Goal: Information Seeking & Learning: Learn about a topic

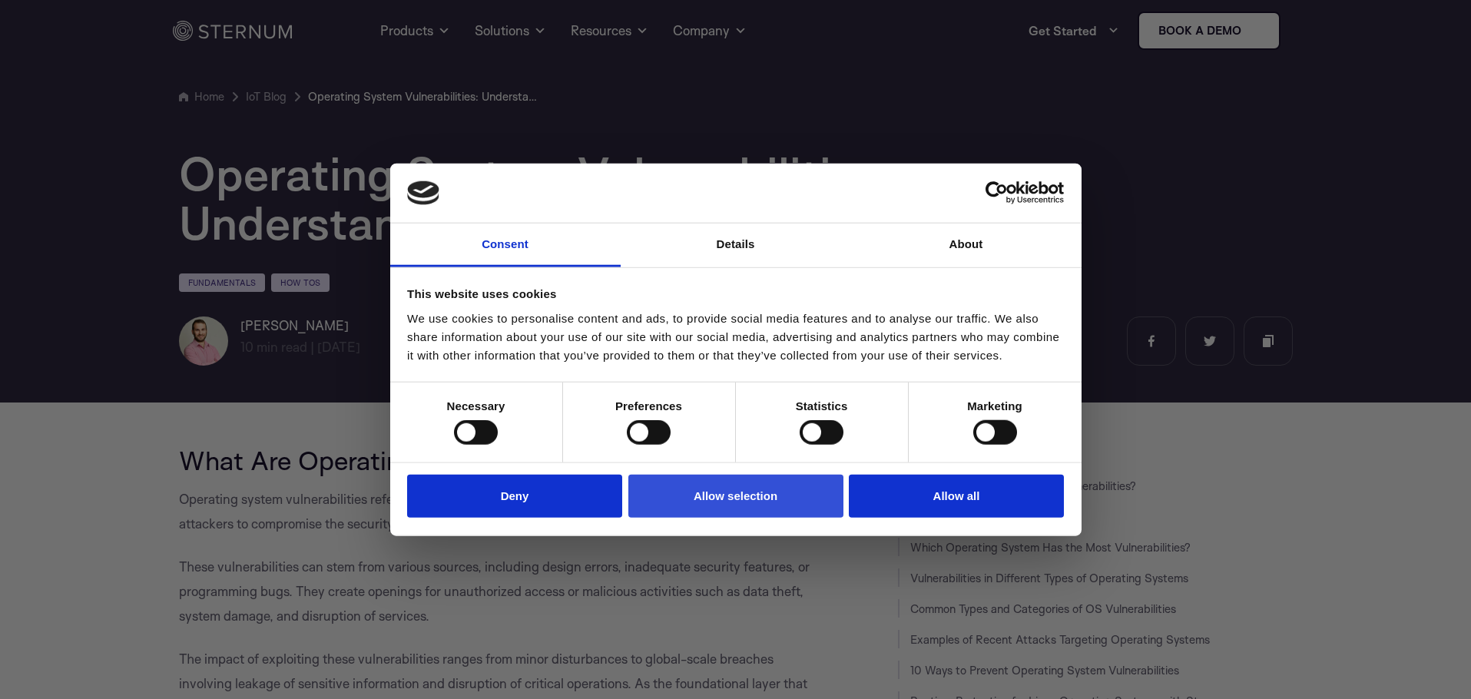
click at [748, 498] on button "Allow selection" at bounding box center [735, 496] width 215 height 44
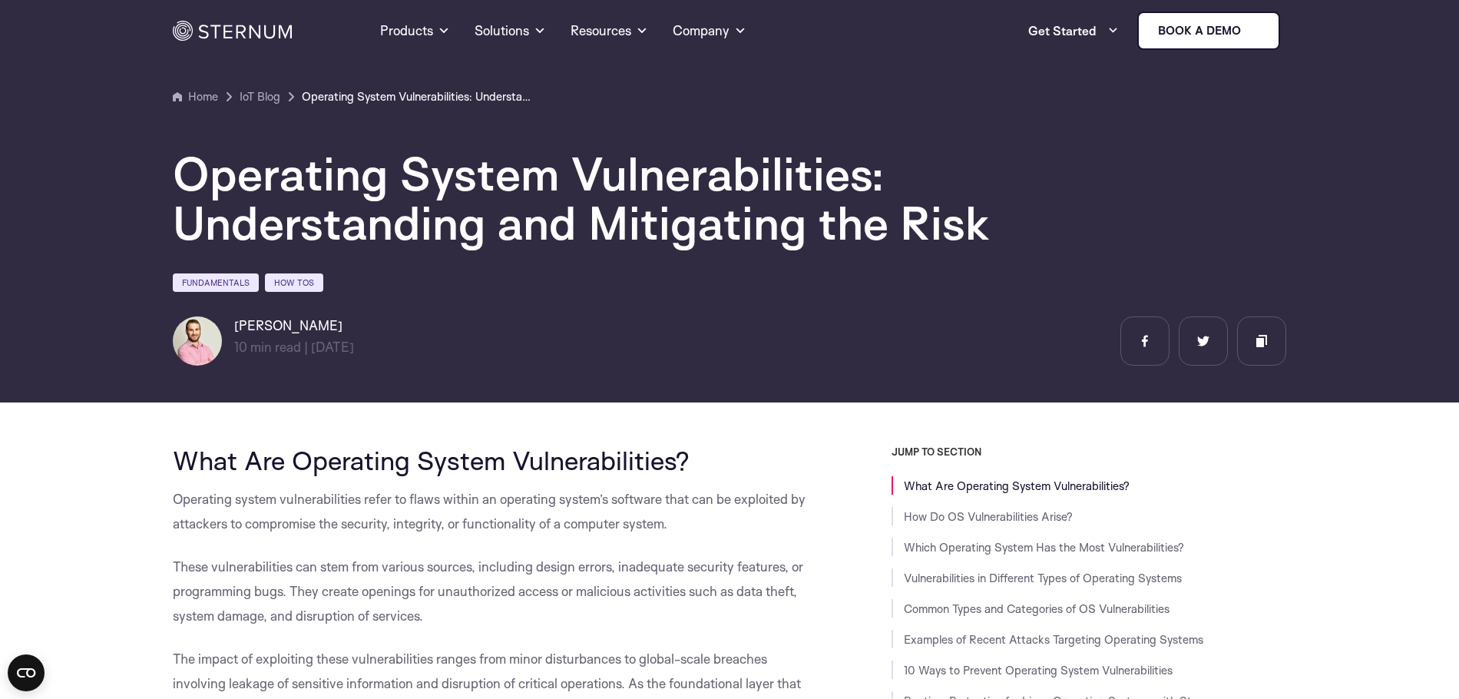
drag, startPoint x: 168, startPoint y: 495, endPoint x: 693, endPoint y: 530, distance: 525.8
copy span "Operating system vulnerabilities refer to flaws within an operating system’s so…"
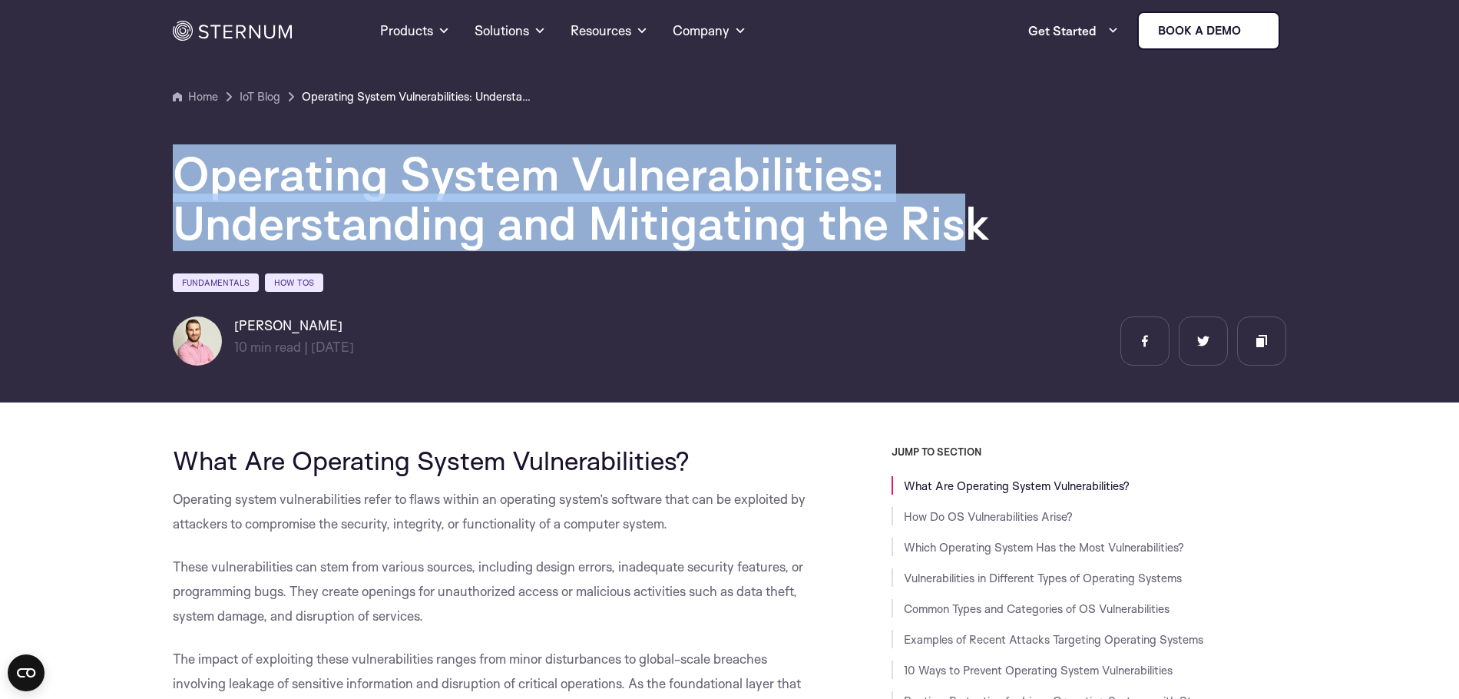
drag, startPoint x: 175, startPoint y: 171, endPoint x: 965, endPoint y: 250, distance: 794.3
click at [965, 247] on h1 "Operating System Vulnerabilities: Understanding and Mitigating the Risk" at bounding box center [634, 198] width 922 height 98
click at [171, 176] on section "Home IoT Blog" at bounding box center [729, 195] width 1459 height 413
drag, startPoint x: 179, startPoint y: 174, endPoint x: 989, endPoint y: 237, distance: 812.8
click at [989, 237] on h1 "Operating System Vulnerabilities: Understanding and Mitigating the Risk" at bounding box center [634, 198] width 922 height 98
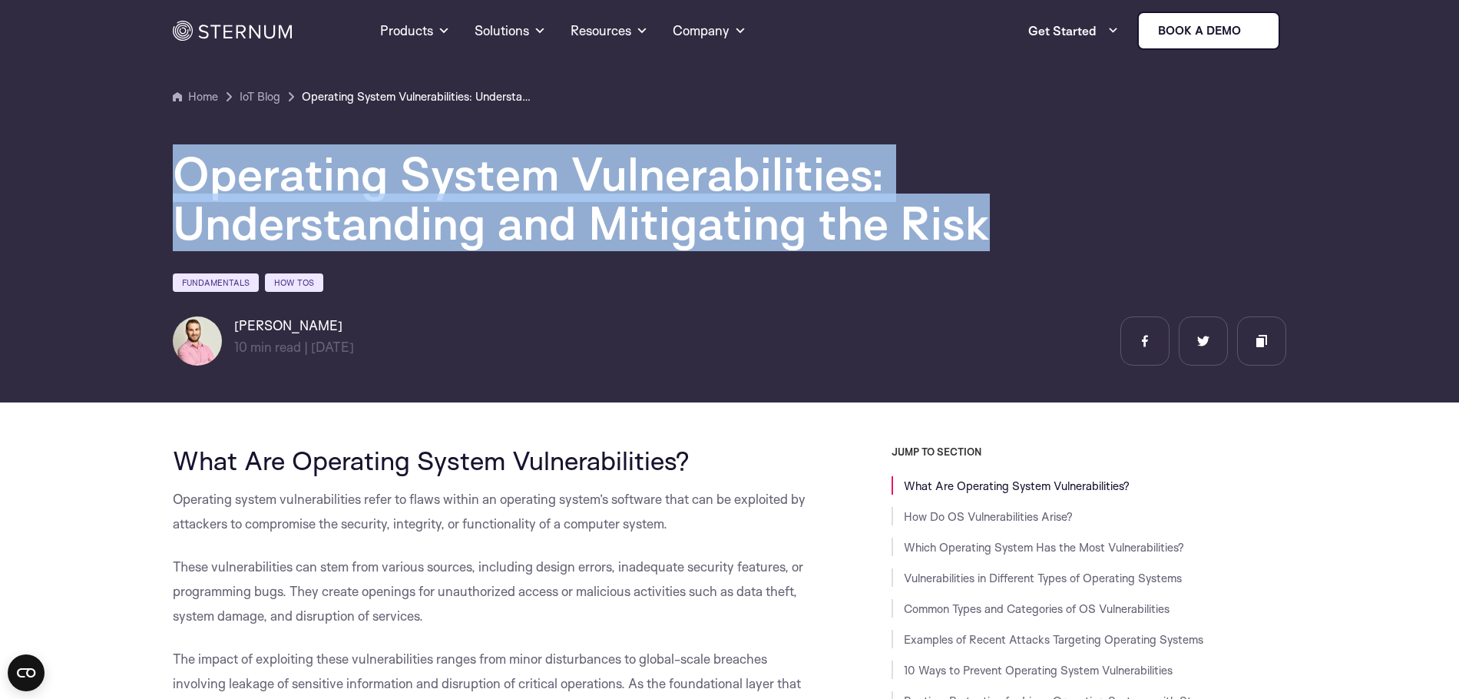
copy h1 "Operating System Vulnerabilities: Understanding and Mitigating the Risk"
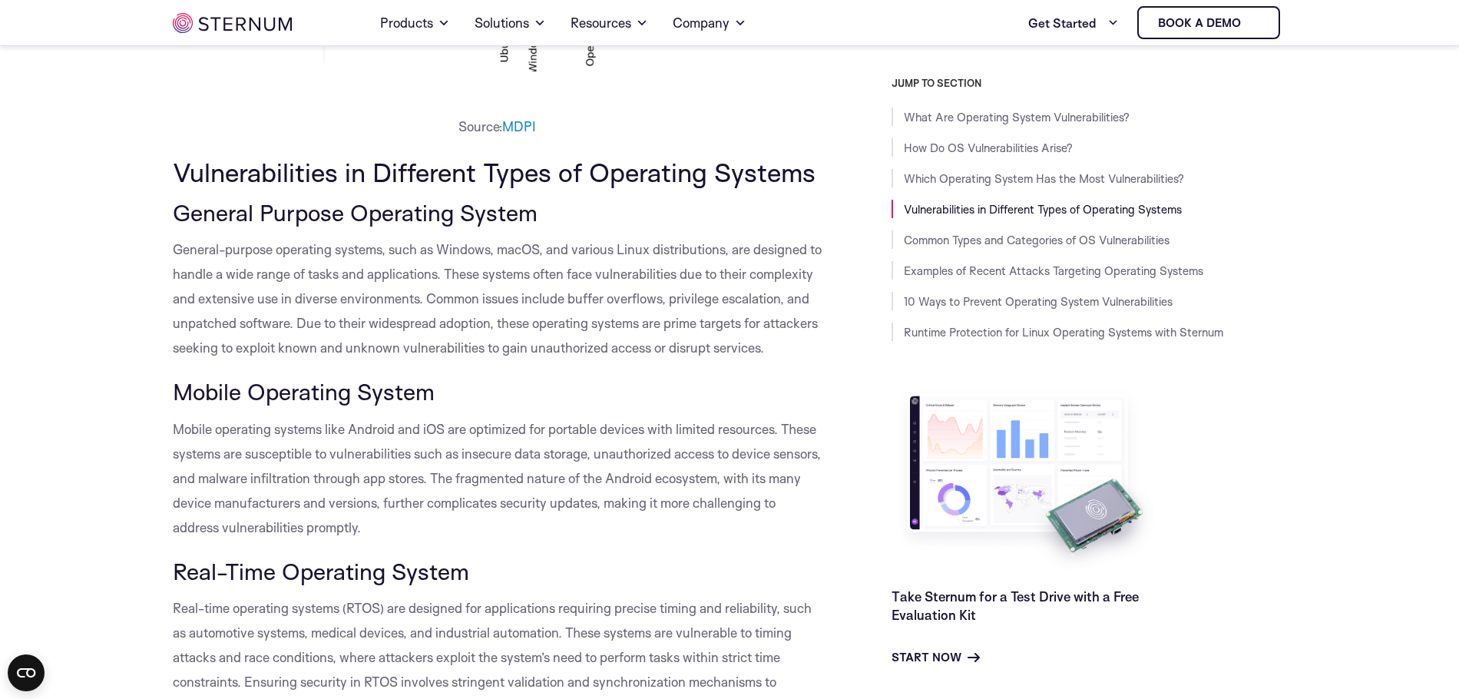
scroll to position [1525, 0]
